Goal: Transaction & Acquisition: Purchase product/service

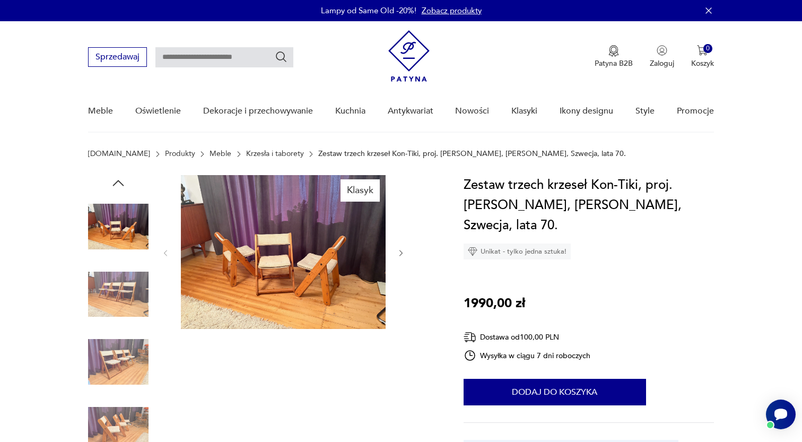
click at [326, 272] on img at bounding box center [283, 252] width 205 height 154
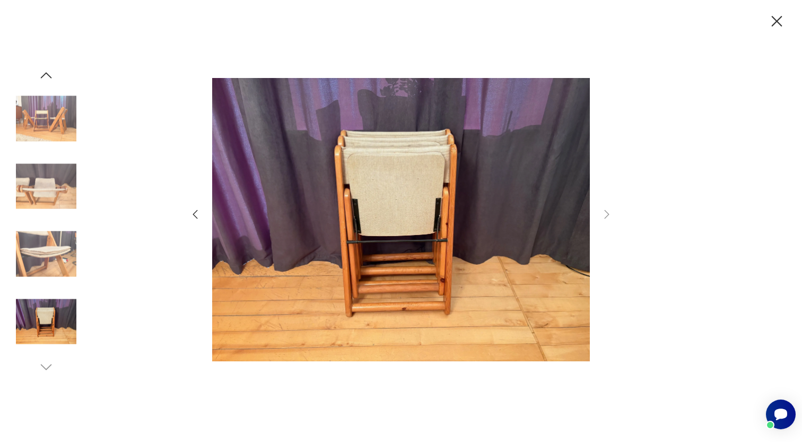
click at [198, 213] on icon "button" at bounding box center [195, 214] width 13 height 13
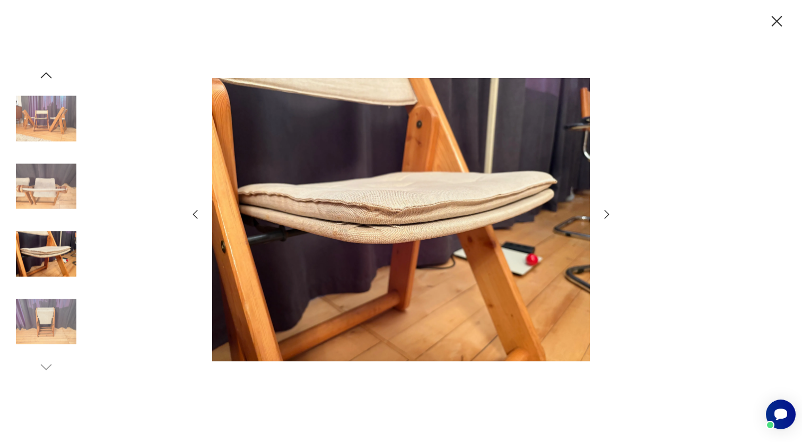
click at [198, 213] on icon "button" at bounding box center [195, 214] width 13 height 13
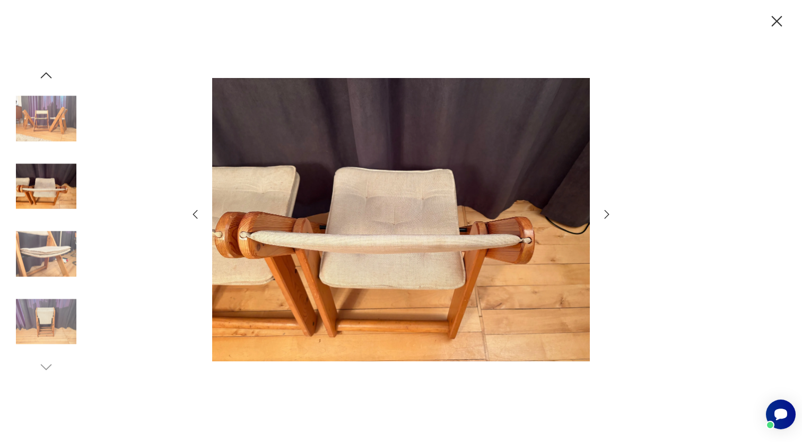
click at [198, 213] on icon "button" at bounding box center [195, 214] width 13 height 13
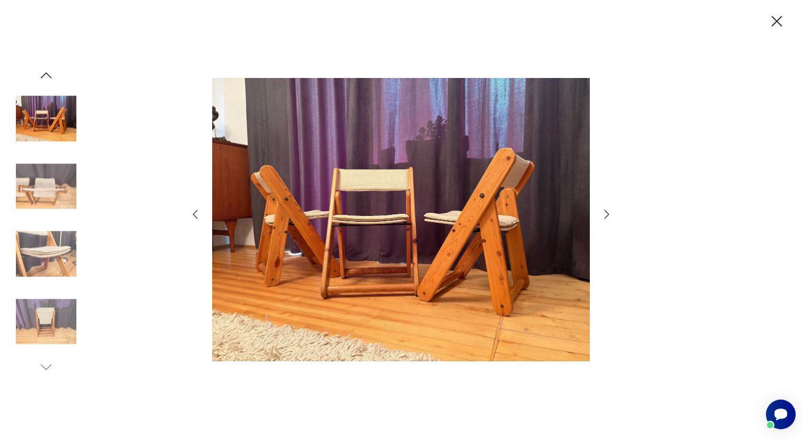
click at [198, 213] on icon "button" at bounding box center [195, 214] width 13 height 13
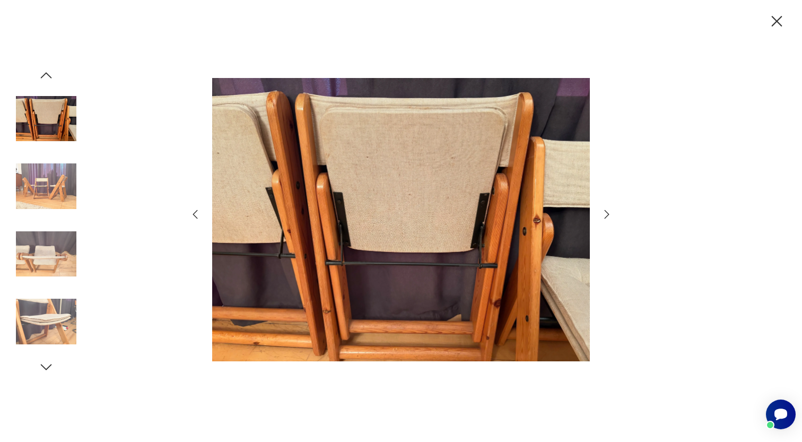
click at [194, 214] on icon "button" at bounding box center [195, 214] width 5 height 9
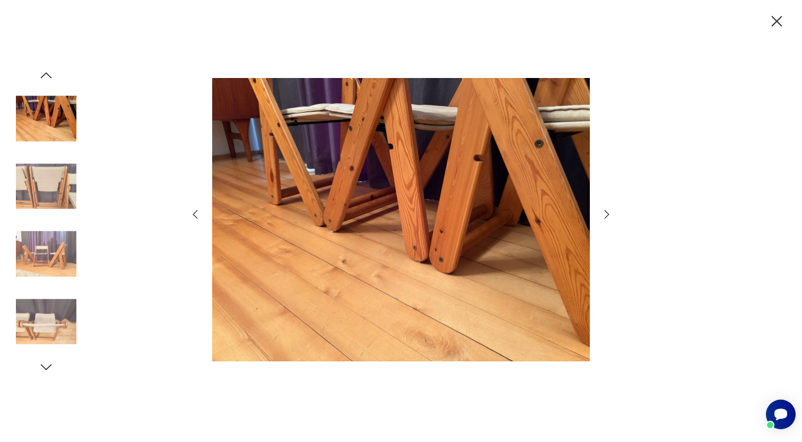
click at [196, 217] on icon "button" at bounding box center [195, 214] width 5 height 9
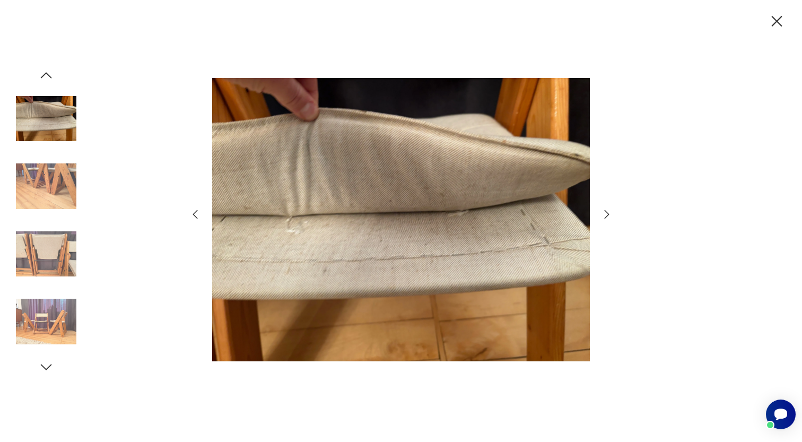
click at [196, 217] on icon "button" at bounding box center [195, 214] width 5 height 9
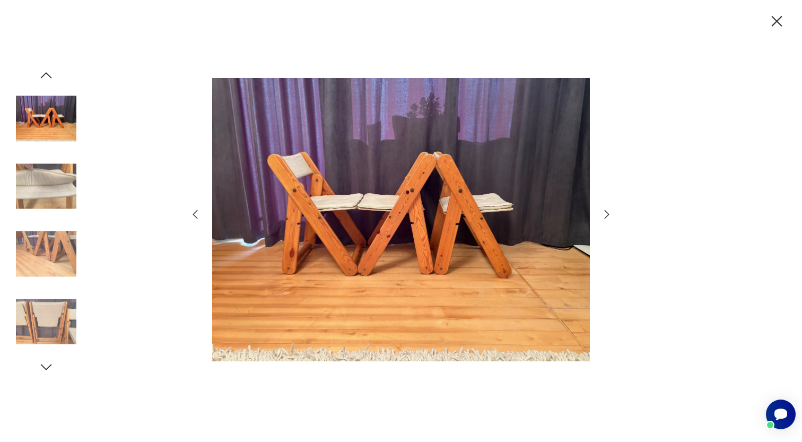
click at [783, 20] on icon "button" at bounding box center [777, 21] width 19 height 19
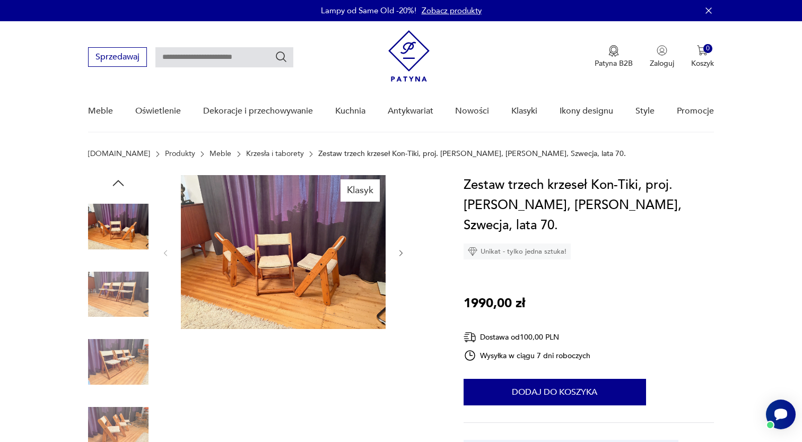
click at [282, 240] on img at bounding box center [283, 252] width 205 height 154
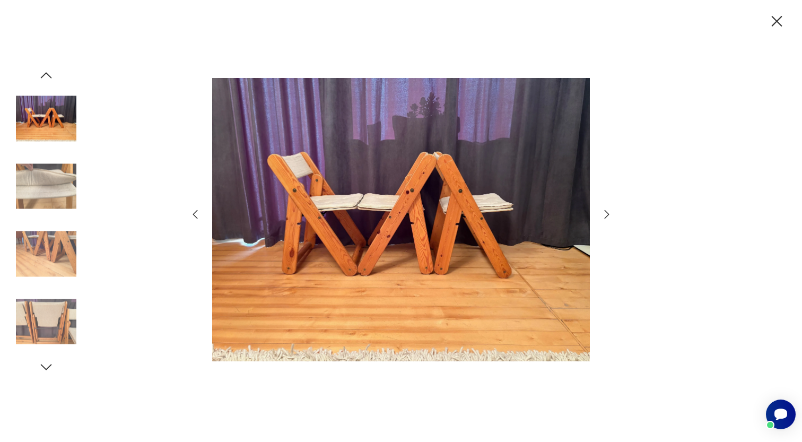
click at [47, 366] on icon "button" at bounding box center [46, 367] width 16 height 16
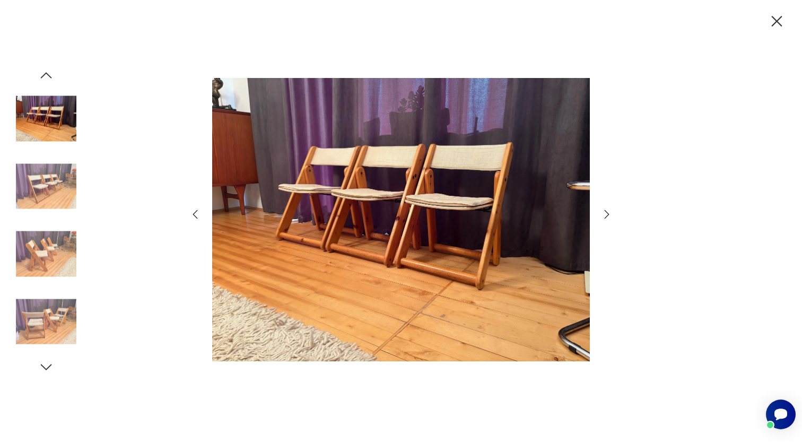
click at [780, 19] on icon "button" at bounding box center [777, 21] width 11 height 11
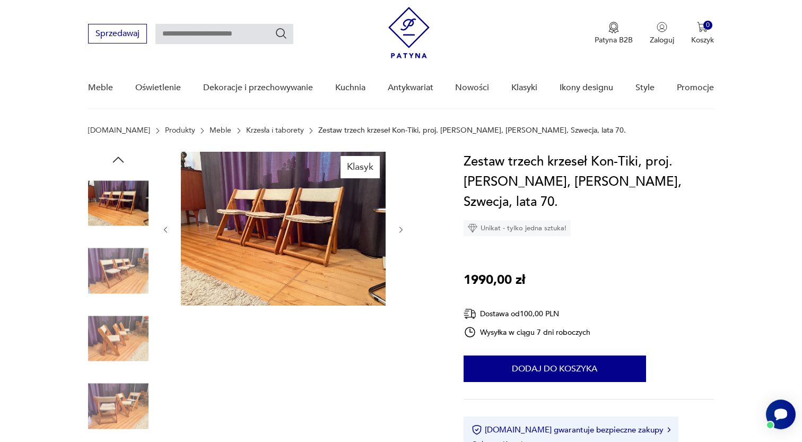
scroll to position [27, 0]
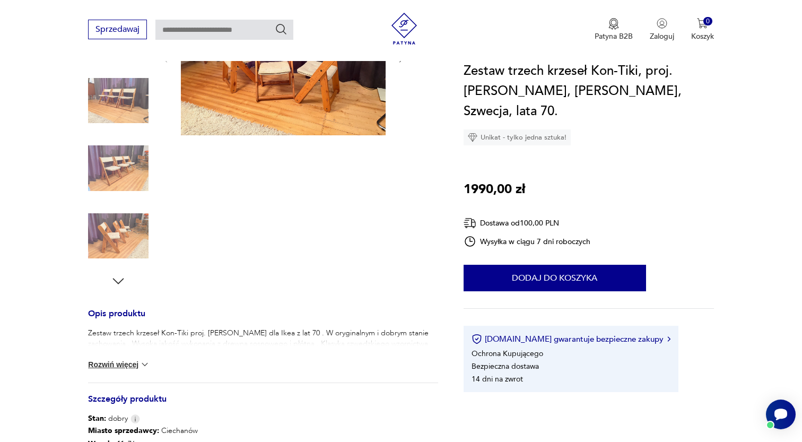
scroll to position [190, 0]
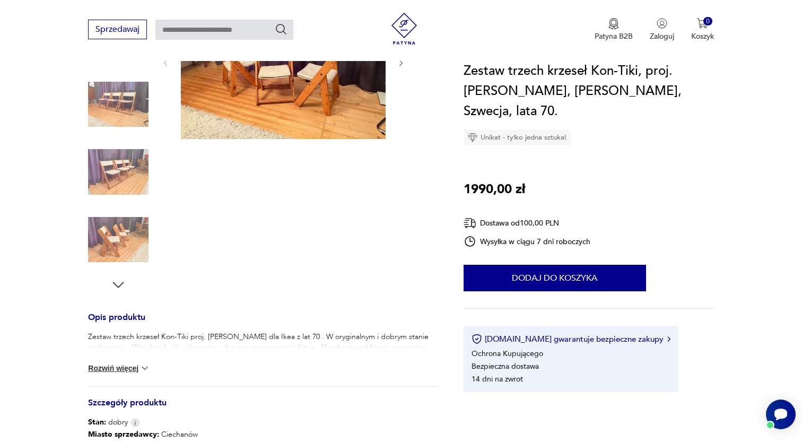
click at [128, 242] on img at bounding box center [118, 240] width 61 height 61
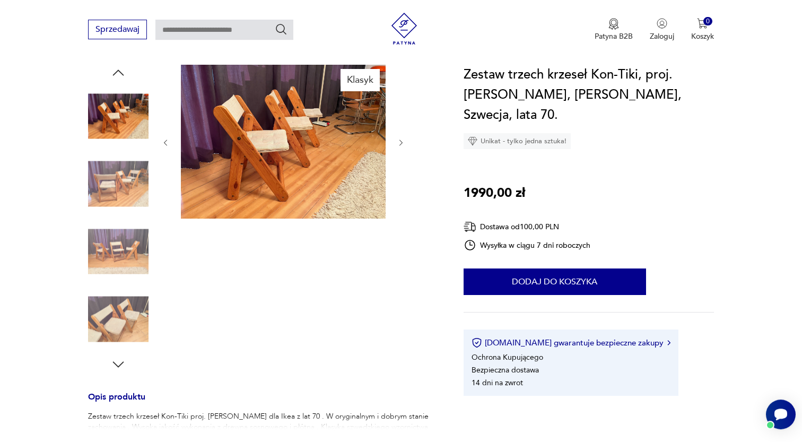
scroll to position [111, 0]
click at [265, 144] on img at bounding box center [283, 141] width 205 height 154
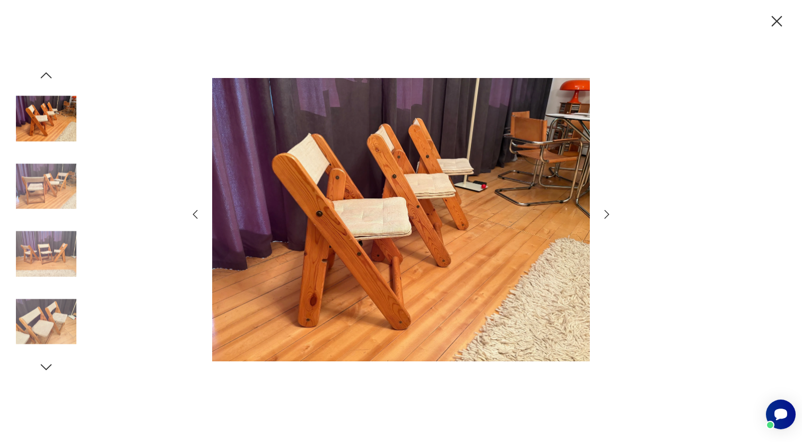
click at [779, 15] on icon "button" at bounding box center [777, 21] width 19 height 19
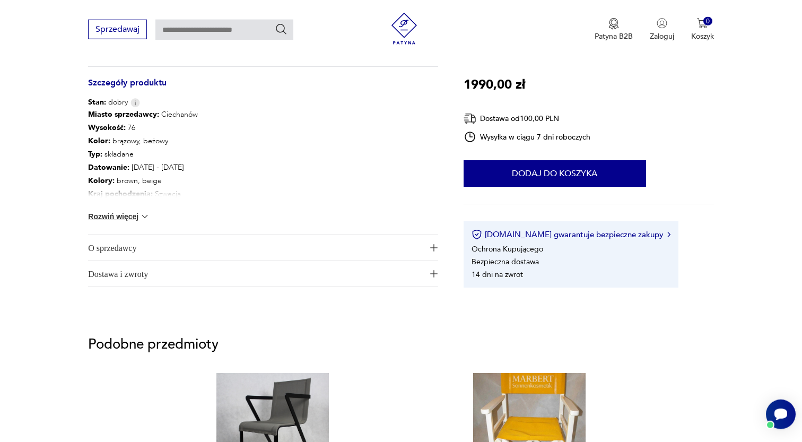
scroll to position [0, 0]
